Goal: Book appointment/travel/reservation

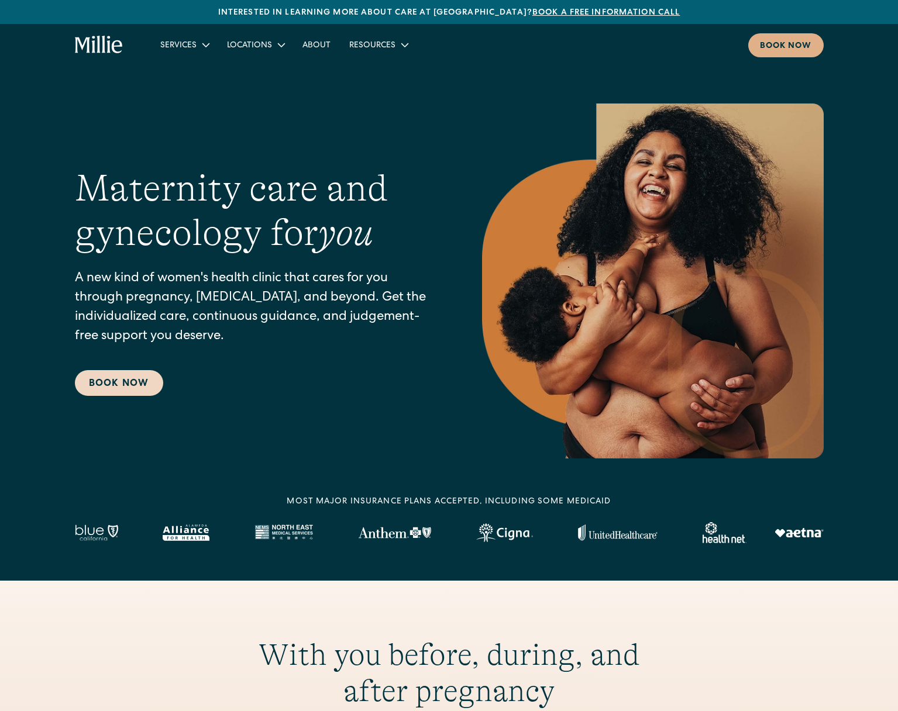
click at [106, 381] on link "Book Now" at bounding box center [119, 383] width 88 height 26
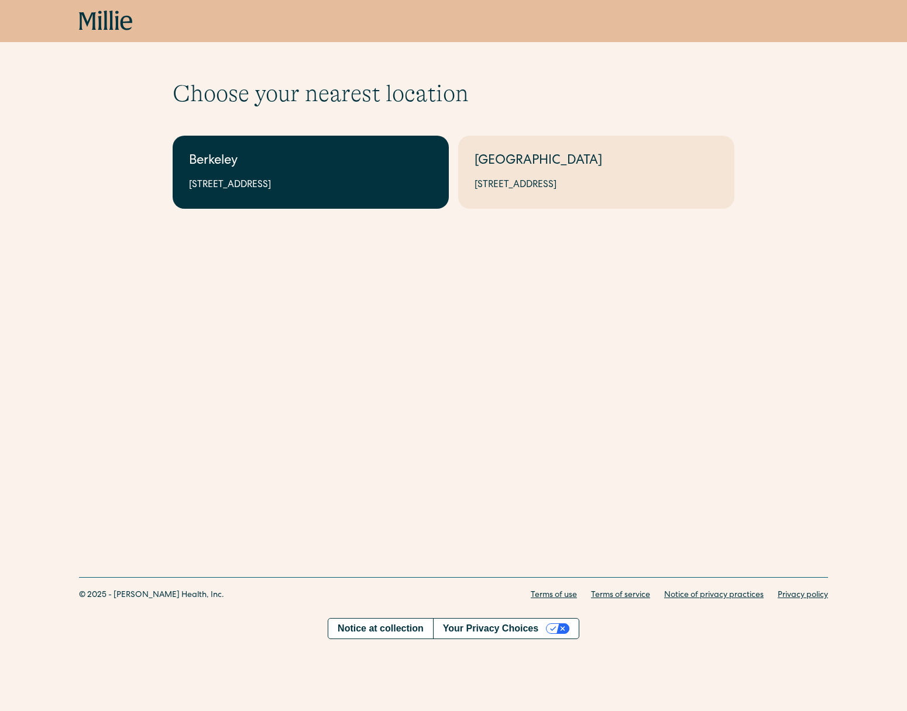
click at [318, 149] on link "Berkeley [STREET_ADDRESS]" at bounding box center [311, 172] width 276 height 73
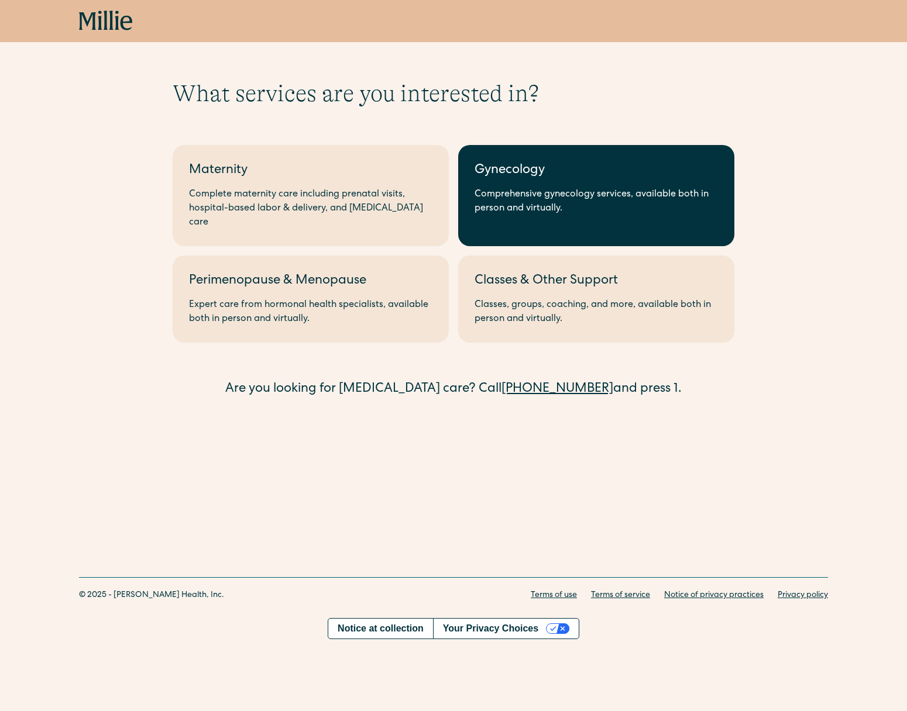
click at [521, 175] on div "Gynecology" at bounding box center [595, 170] width 243 height 19
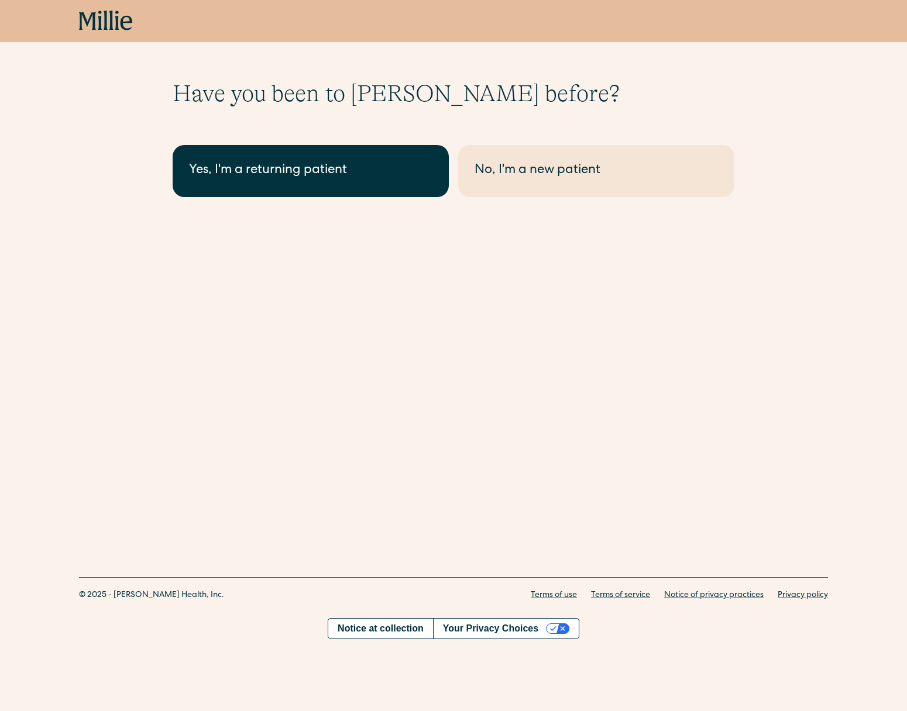
click at [421, 170] on div "Yes, I'm a returning patient" at bounding box center [310, 170] width 243 height 19
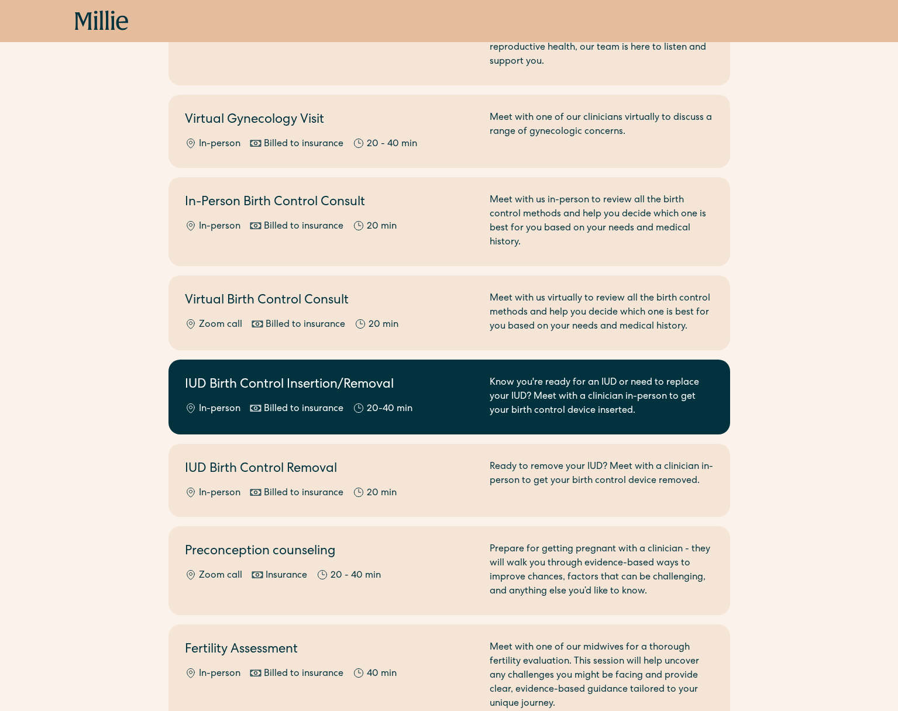
scroll to position [312, 0]
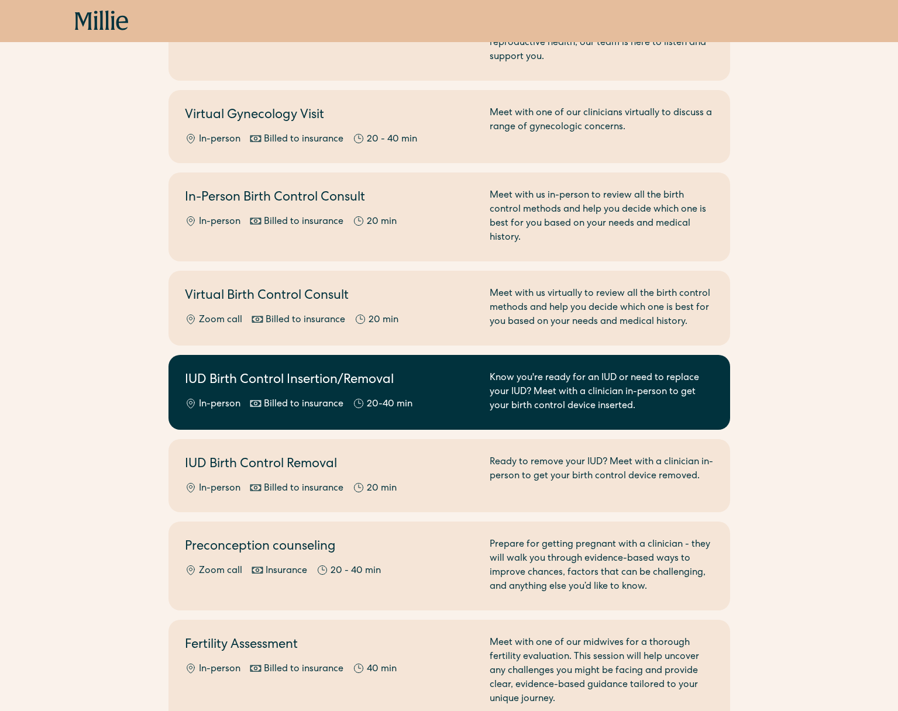
click at [432, 405] on link "IUD Birth Control Insertion/Removal In-person Billed to insurance 20-40 min Kno…" at bounding box center [449, 392] width 562 height 75
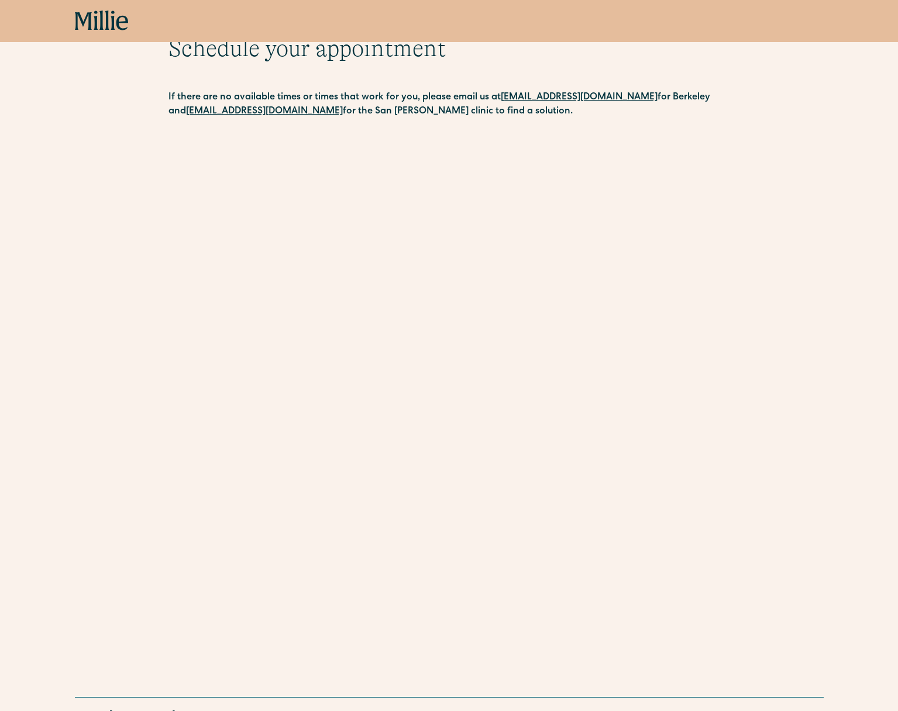
scroll to position [95, 0]
